Goal: Find contact information: Find contact information

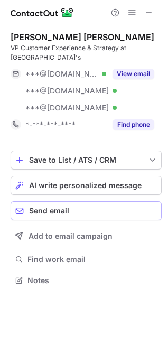
scroll to position [273, 168]
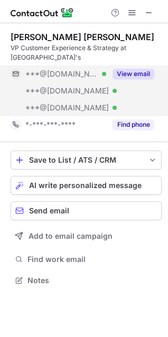
click at [140, 69] on button "View email" at bounding box center [133, 74] width 42 height 11
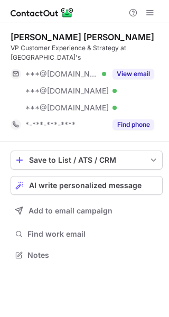
scroll to position [248, 169]
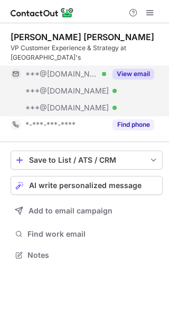
click at [131, 70] on button "View email" at bounding box center [133, 74] width 42 height 11
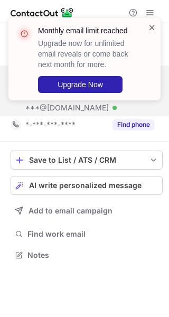
click at [153, 24] on span at bounding box center [152, 27] width 8 height 11
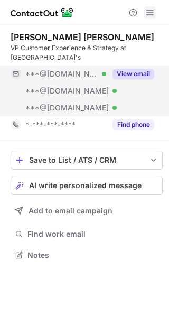
click at [153, 8] on span at bounding box center [150, 12] width 8 height 8
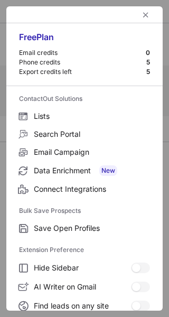
scroll to position [123, 0]
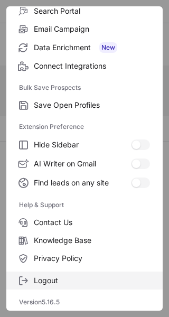
click at [61, 279] on span "Logout" at bounding box center [92, 281] width 116 height 10
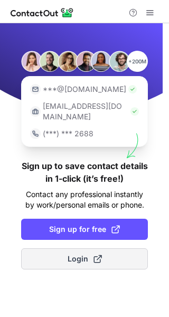
click at [99, 254] on span at bounding box center [97, 258] width 8 height 8
